Goal: Transaction & Acquisition: Purchase product/service

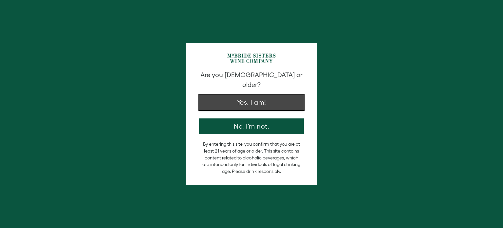
click at [249, 94] on button "Yes, I am!" at bounding box center [251, 102] width 105 height 16
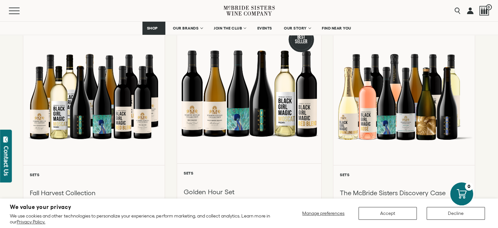
scroll to position [66, 0]
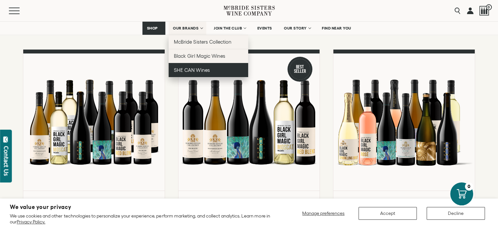
click at [199, 68] on span "SHE CAN Wines" at bounding box center [192, 70] width 36 height 6
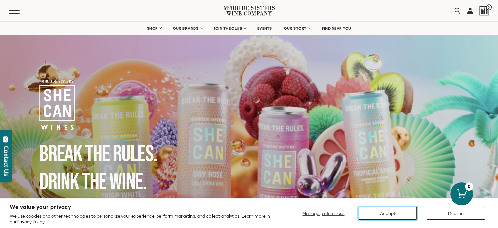
click at [388, 211] on button "Accept" at bounding box center [388, 213] width 58 height 13
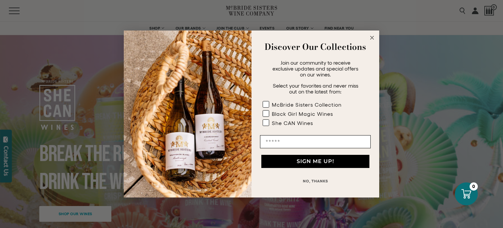
click at [375, 36] on circle "Close dialog" at bounding box center [372, 38] width 8 height 8
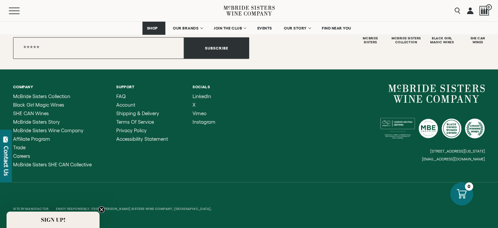
scroll to position [1444, 0]
